Goal: Book appointment/travel/reservation

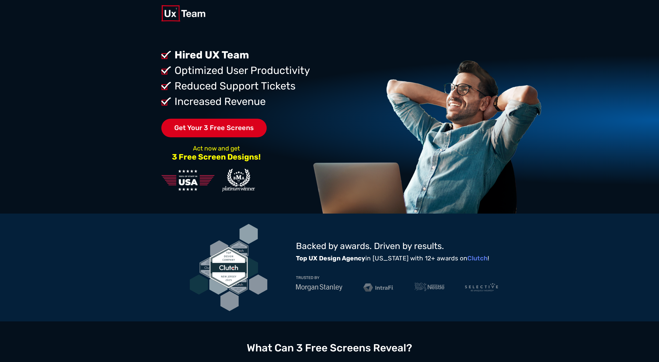
click at [106, 128] on div "Get Your Free Screens Give us 1 week. We’ll give you 3 screens. First Name Last…" at bounding box center [329, 120] width 659 height 187
click at [214, 131] on span "Get Your 3 Free Screens" at bounding box center [214, 128] width 106 height 19
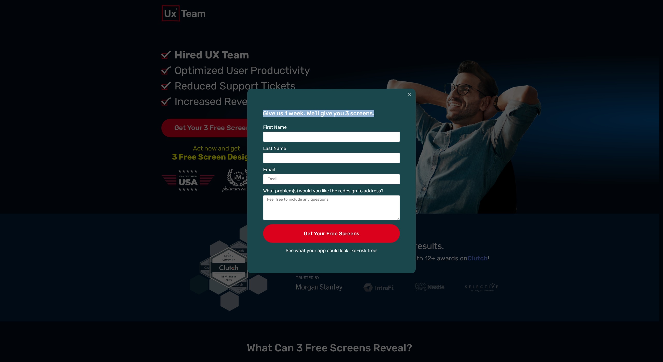
drag, startPoint x: 264, startPoint y: 114, endPoint x: 371, endPoint y: 107, distance: 107.7
click at [378, 111] on h3 "Give us 1 week. We’ll give you 3 screens." at bounding box center [331, 114] width 137 height 6
click at [270, 114] on h3 "Give us 1 week. We’ll give you 3 screens." at bounding box center [331, 114] width 137 height 6
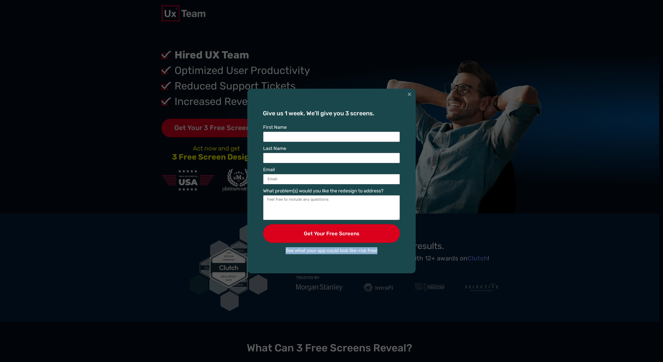
drag, startPoint x: 265, startPoint y: 113, endPoint x: 405, endPoint y: 258, distance: 201.6
click at [404, 260] on div "Give us 1 week. We’ll give you 3 screens. First Name Last Name Email What probl…" at bounding box center [331, 181] width 168 height 185
copy div "See what your app could look like–risk free!"
click at [296, 125] on div "First Name" at bounding box center [331, 133] width 139 height 17
drag, startPoint x: 263, startPoint y: 127, endPoint x: 280, endPoint y: 167, distance: 43.8
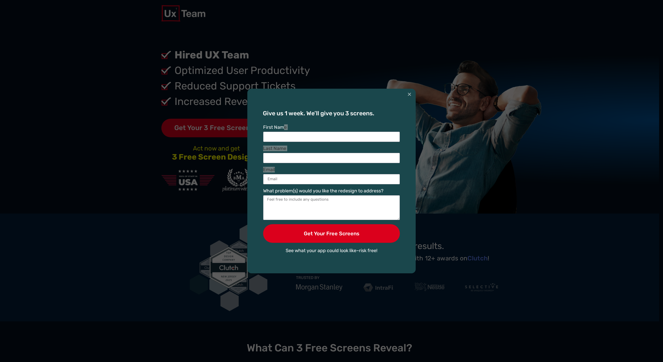
click at [281, 169] on div "First Name Last Name Email What problem(s) would you like the redesign to addre…" at bounding box center [331, 186] width 139 height 122
copy div "First Name Last Name Email"
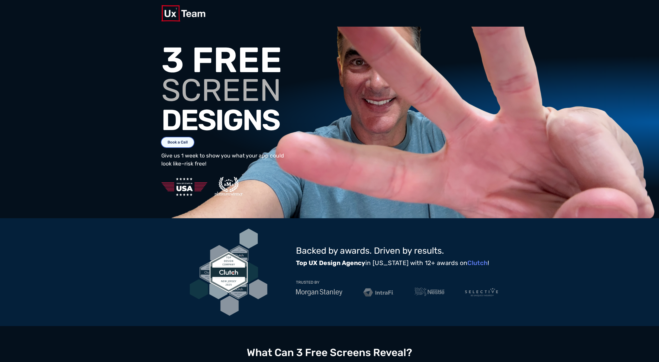
click at [193, 143] on link "Book a Call" at bounding box center [177, 142] width 33 height 10
